Goal: Navigation & Orientation: Find specific page/section

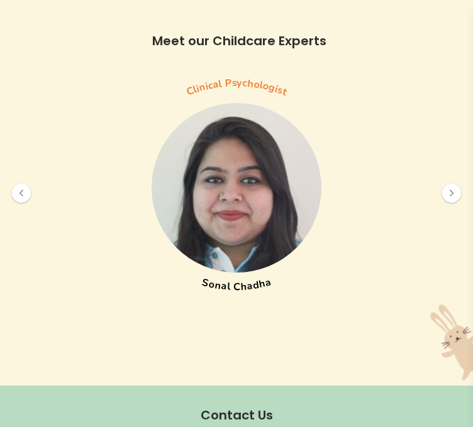
scroll to position [4973, 0]
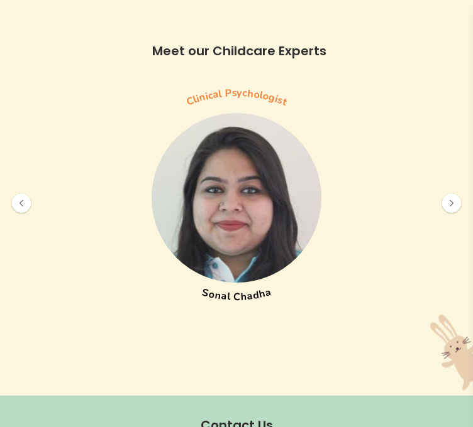
click at [450, 215] on img at bounding box center [451, 203] width 23 height 23
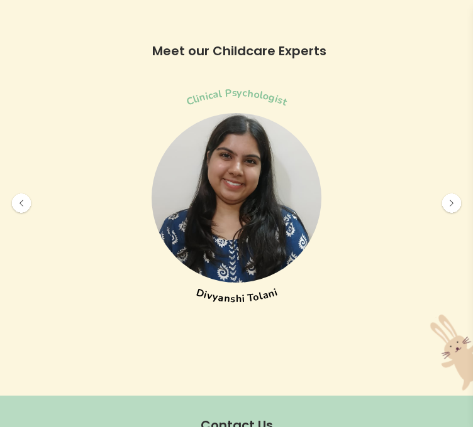
click at [450, 215] on img at bounding box center [451, 203] width 23 height 23
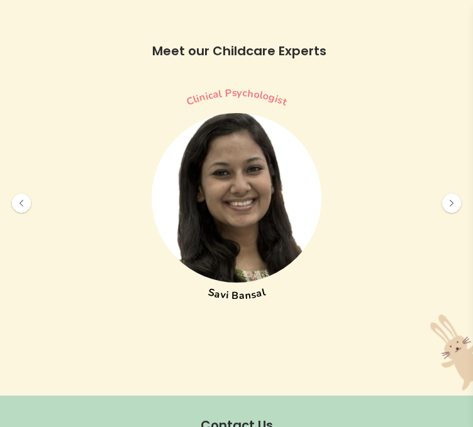
click at [450, 215] on img at bounding box center [451, 203] width 23 height 23
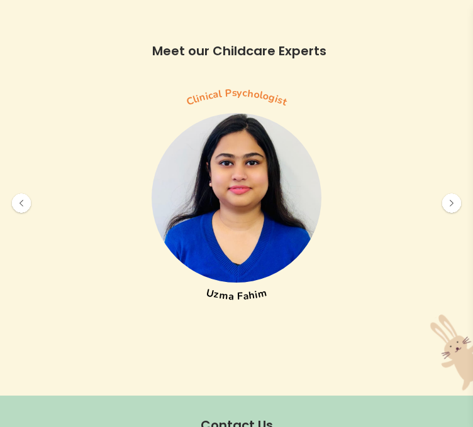
click at [450, 215] on img at bounding box center [451, 203] width 23 height 23
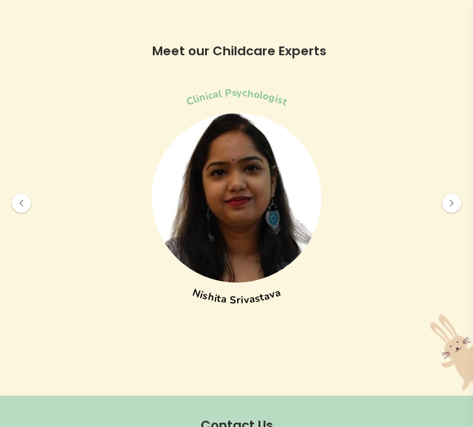
click at [450, 215] on img at bounding box center [451, 203] width 23 height 23
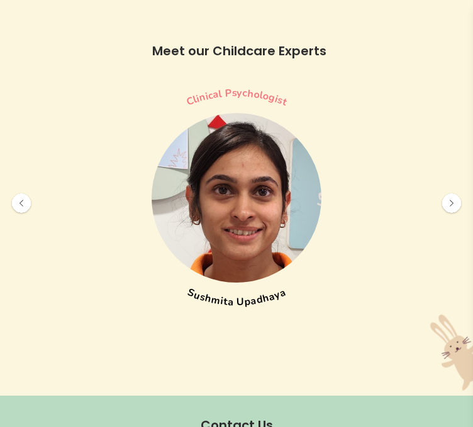
click at [450, 215] on img at bounding box center [451, 203] width 23 height 23
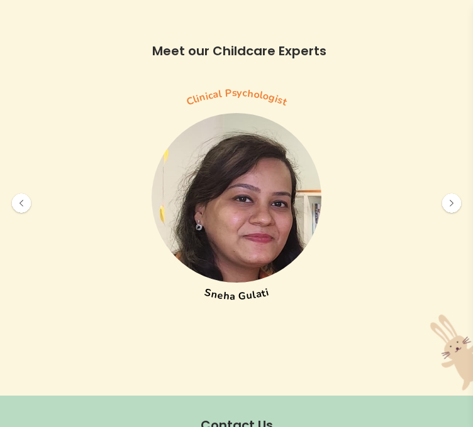
click at [450, 215] on img at bounding box center [451, 203] width 23 height 23
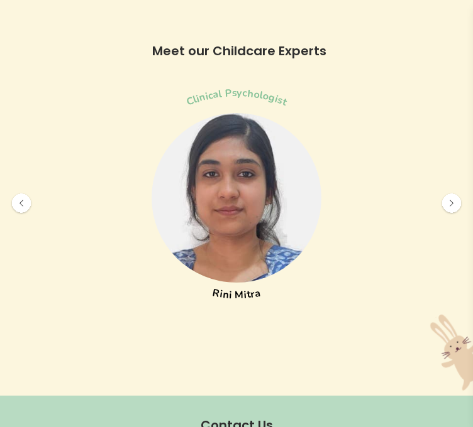
click at [450, 215] on img at bounding box center [451, 203] width 23 height 23
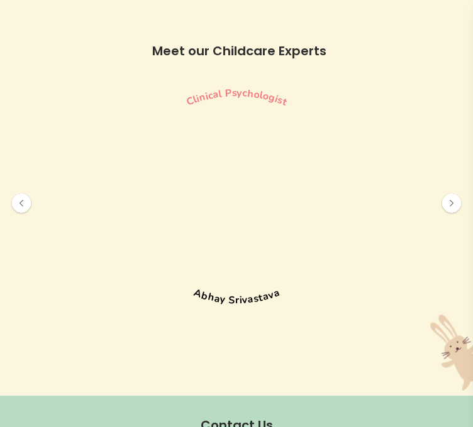
click at [450, 215] on img at bounding box center [451, 203] width 23 height 23
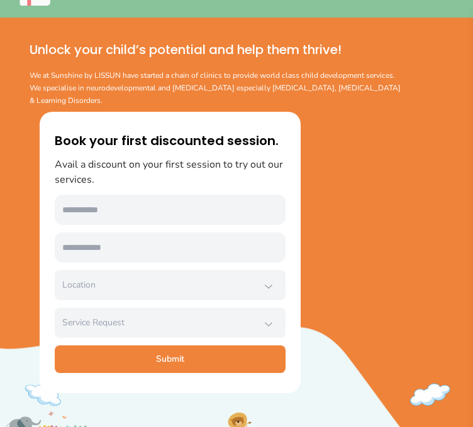
scroll to position [0, 0]
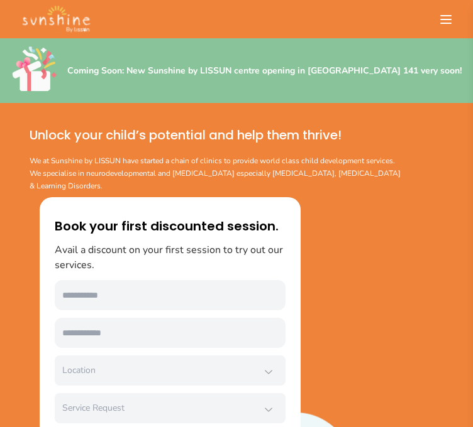
click at [441, 16] on icon at bounding box center [446, 20] width 10 height 8
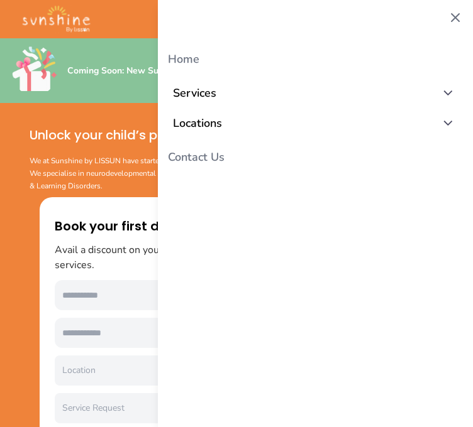
click at [280, 96] on button "Services" at bounding box center [315, 93] width 315 height 30
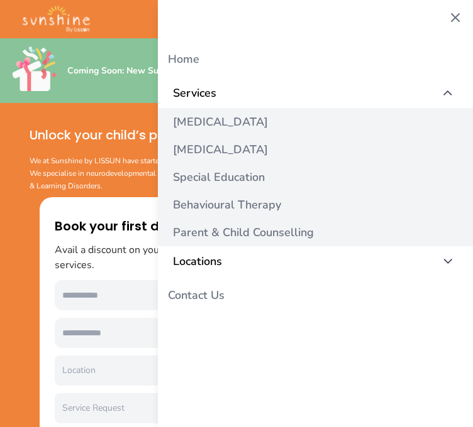
click at [239, 261] on button "Locations" at bounding box center [315, 261] width 315 height 30
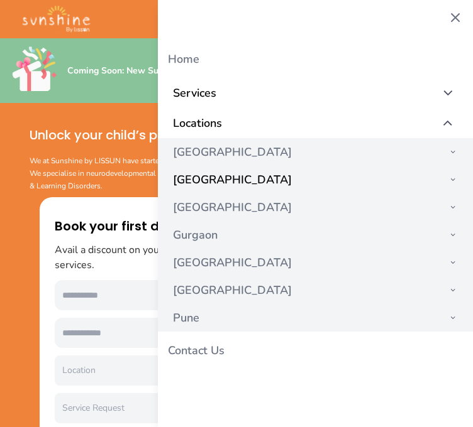
click at [186, 177] on button "[GEOGRAPHIC_DATA]" at bounding box center [315, 180] width 315 height 28
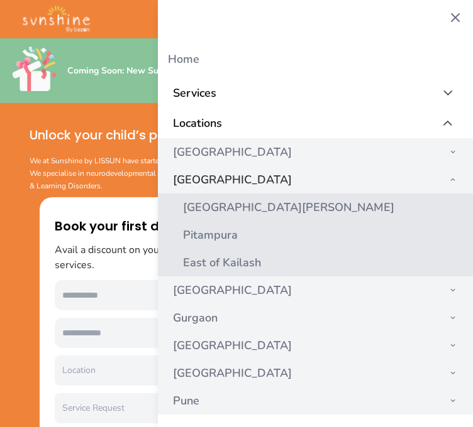
scroll to position [373, 0]
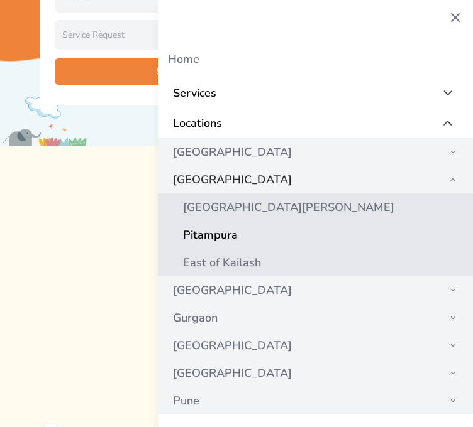
click at [223, 236] on link "Pitampura" at bounding box center [210, 235] width 85 height 28
